Goal: Task Accomplishment & Management: Use online tool/utility

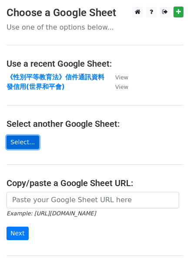
click at [24, 146] on link "Select..." at bounding box center [23, 142] width 33 height 14
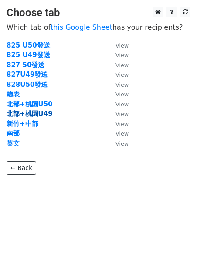
click at [46, 114] on strong "北部+桃園U49" at bounding box center [30, 114] width 46 height 8
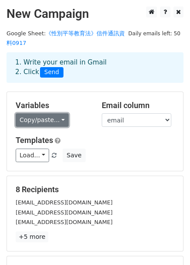
click at [61, 123] on link "Copy/paste..." at bounding box center [42, 120] width 53 height 14
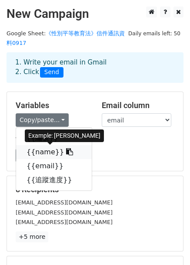
click at [51, 153] on link "{{name}}" at bounding box center [54, 152] width 76 height 14
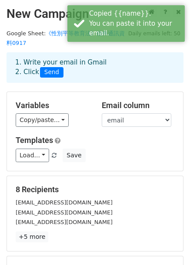
click at [110, 138] on h5 "Templates" at bounding box center [95, 140] width 159 height 10
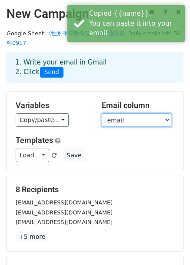
click at [112, 123] on select "編號 name email 追蹤進度" at bounding box center [137, 120] width 70 height 14
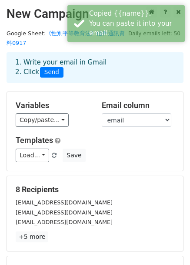
click at [117, 140] on h5 "Templates" at bounding box center [95, 140] width 159 height 10
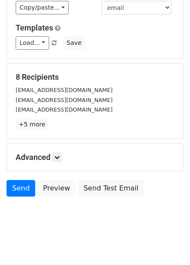
scroll to position [116, 0]
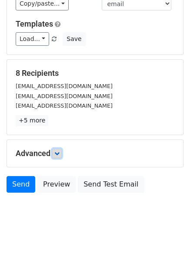
click at [58, 153] on icon at bounding box center [56, 153] width 5 height 5
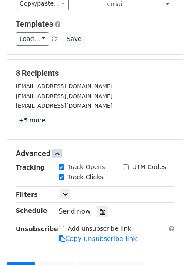
click at [90, 175] on label "Track Clicks" at bounding box center [86, 177] width 36 height 9
click at [64, 175] on input "Track Clicks" at bounding box center [62, 177] width 6 height 6
checkbox input "false"
click at [102, 141] on div "Advanced Tracking Track Opens UTM Codes Track Clicks Filters Only include sprea…" at bounding box center [95, 196] width 176 height 113
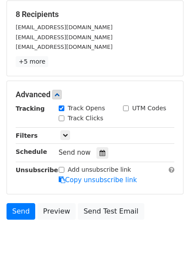
scroll to position [201, 0]
